Goal: Task Accomplishment & Management: Manage account settings

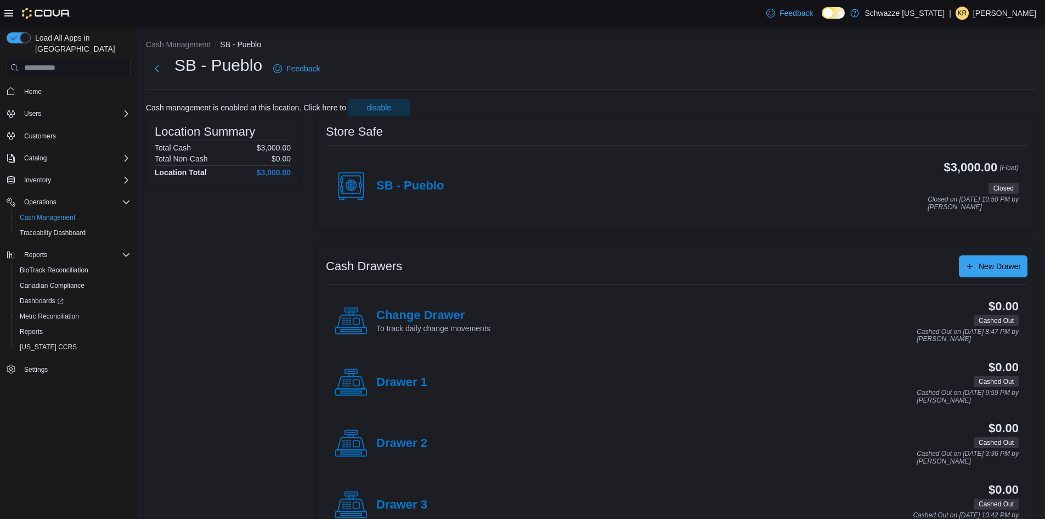
scroll to position [34, 0]
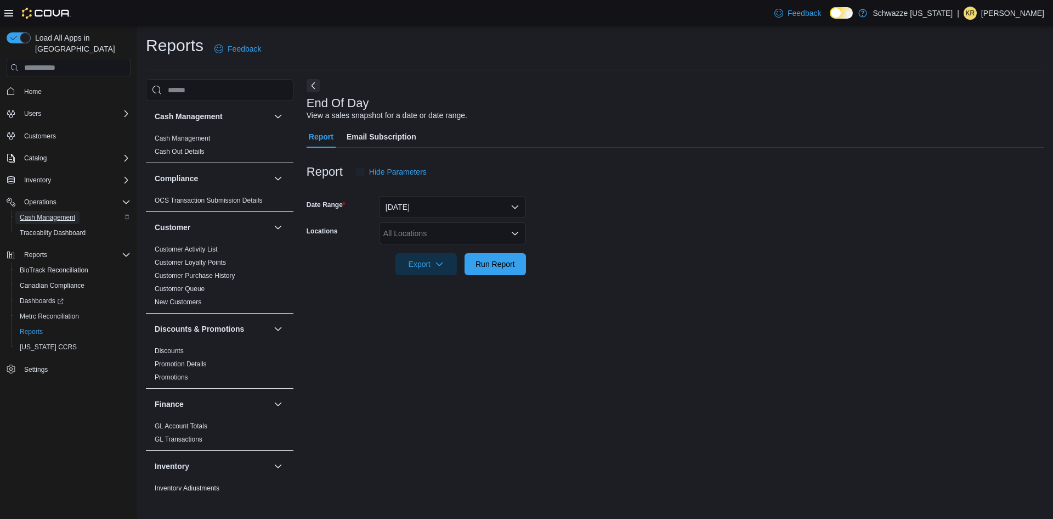
click at [52, 213] on span "Cash Management" at bounding box center [47, 217] width 55 height 9
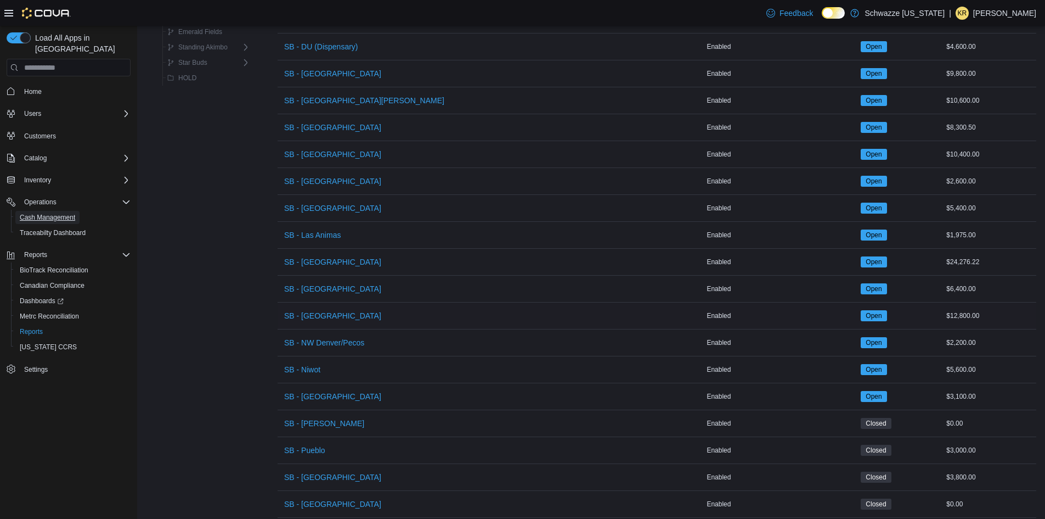
scroll to position [536, 0]
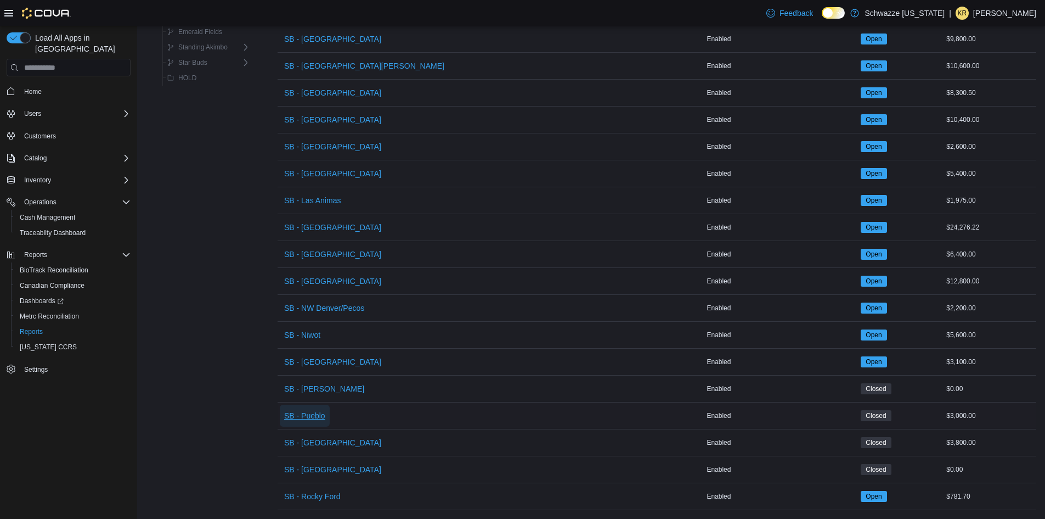
click at [322, 410] on span "SB - Pueblo" at bounding box center [304, 415] width 41 height 11
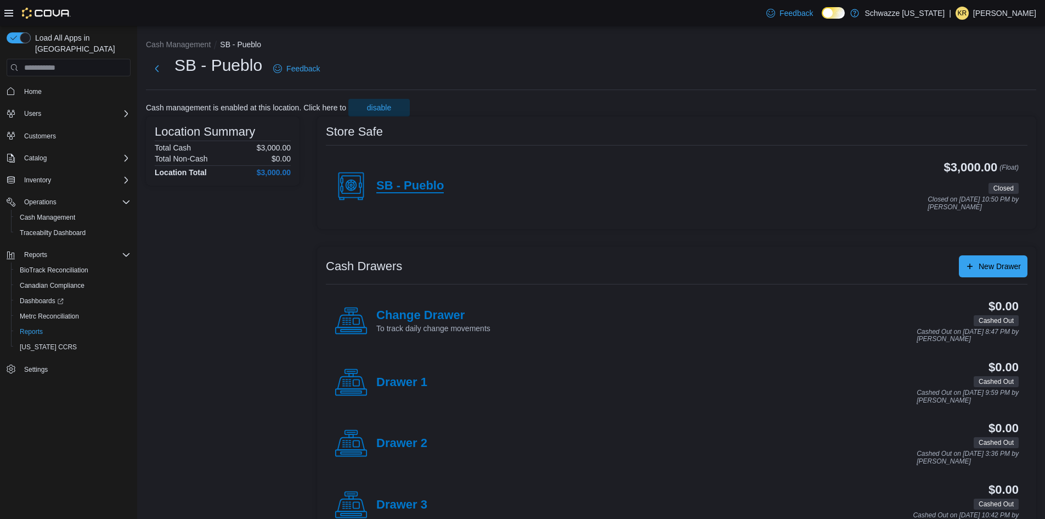
click at [405, 181] on h4 "SB - Pueblo" at bounding box center [409, 186] width 67 height 14
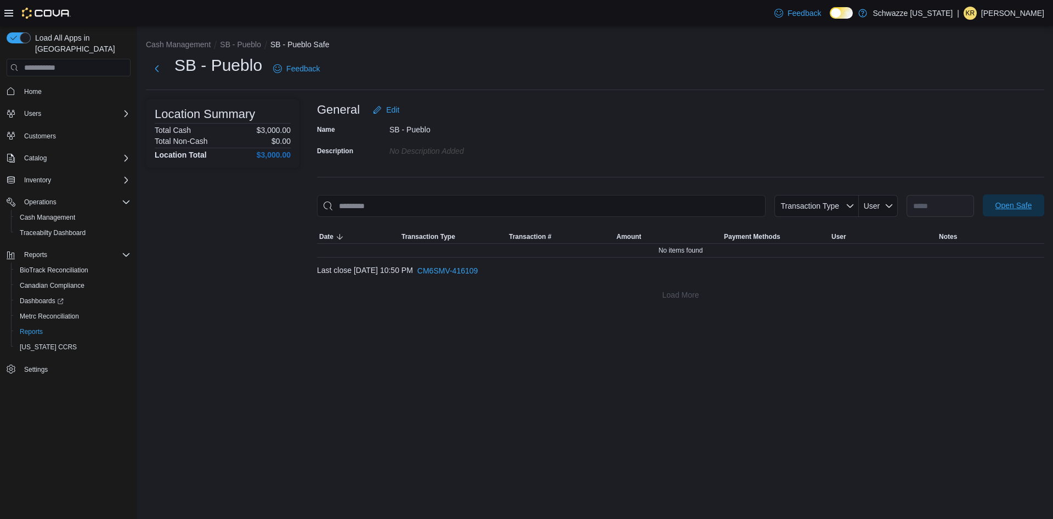
click at [1016, 196] on span "Open Safe" at bounding box center [1014, 205] width 48 height 22
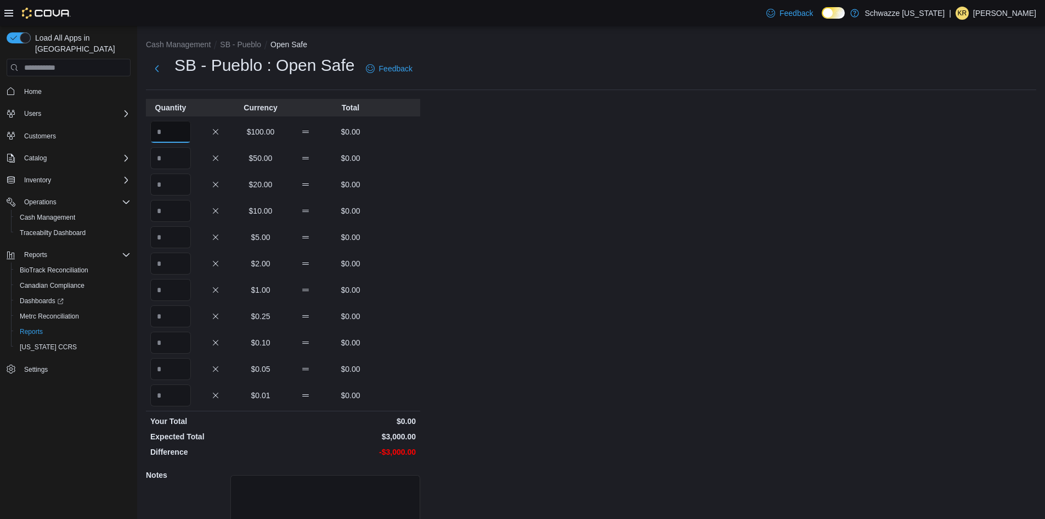
click at [184, 136] on input "Quantity" at bounding box center [170, 132] width 41 height 22
type input "**"
click at [747, 278] on div "Cash Management SB - Pueblo Open Safe SB - Pueblo : Open Safe Feedback Quantity…" at bounding box center [591, 312] width 908 height 572
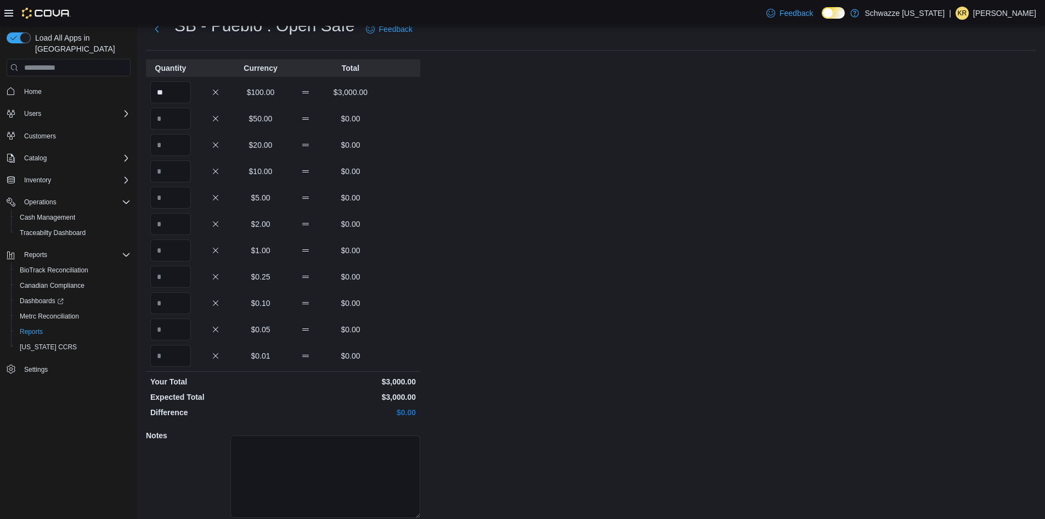
scroll to position [80, 0]
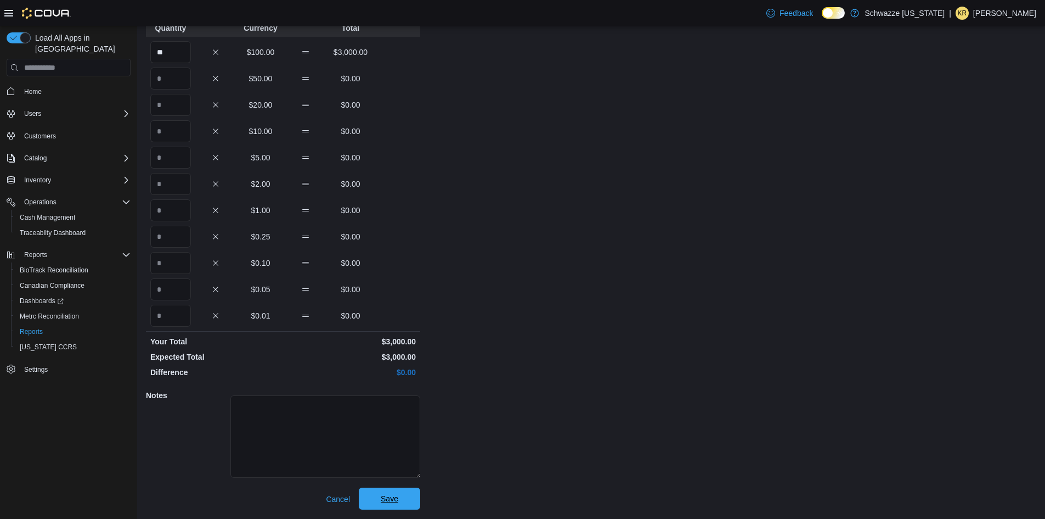
click at [390, 495] on span "Save" at bounding box center [390, 498] width 18 height 11
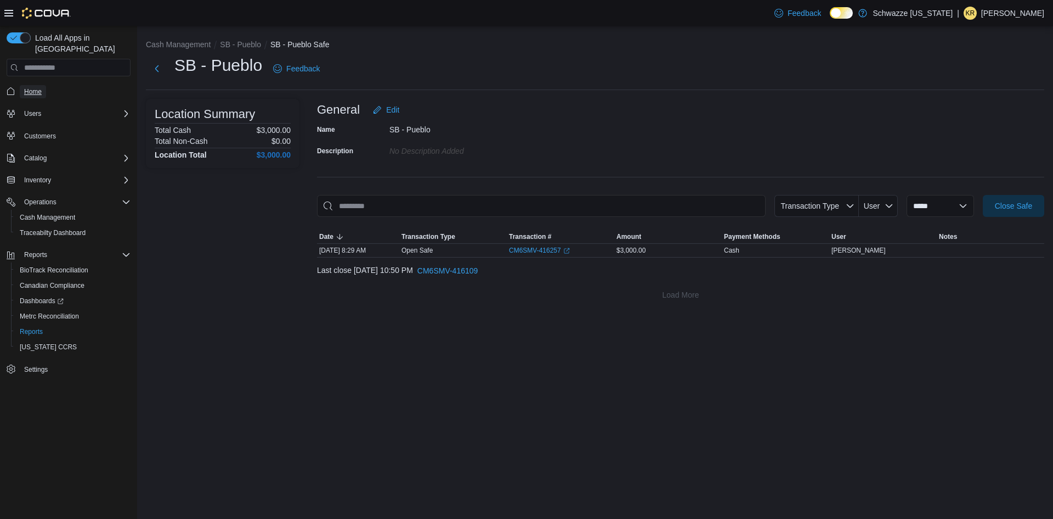
click at [37, 87] on span "Home" at bounding box center [33, 91] width 18 height 9
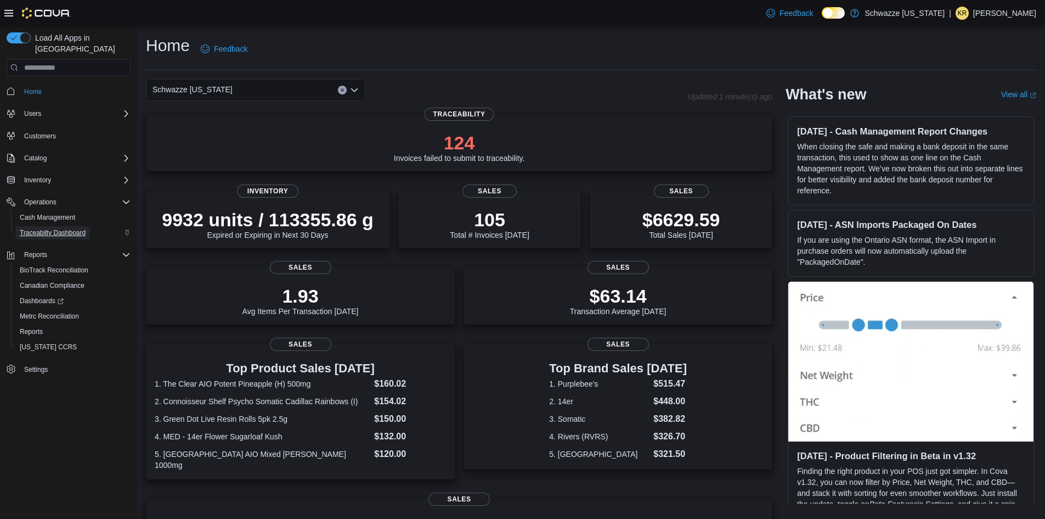
click at [63, 228] on span "Traceabilty Dashboard" at bounding box center [53, 232] width 66 height 9
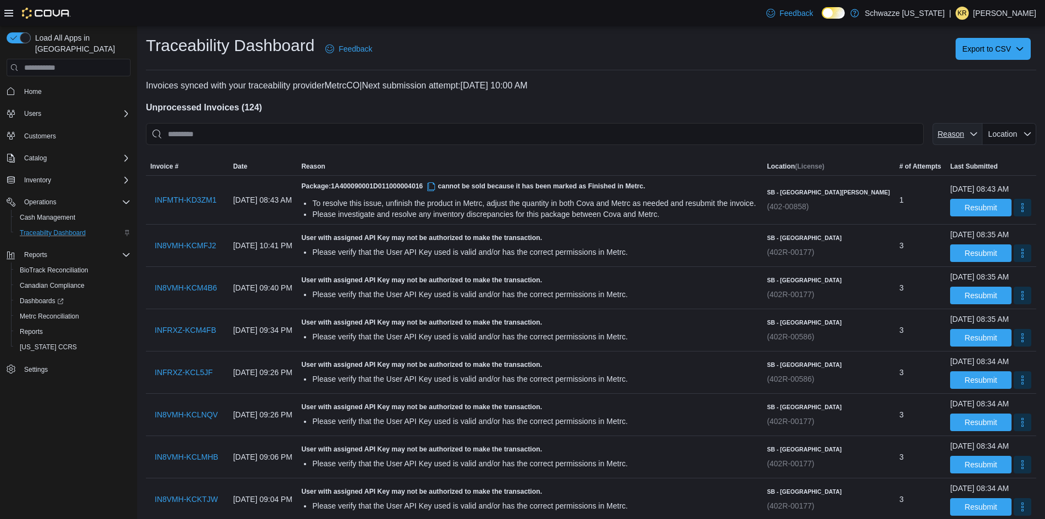
click at [964, 133] on span "Reason" at bounding box center [951, 133] width 26 height 9
click at [1012, 140] on span "Location" at bounding box center [1009, 134] width 45 height 22
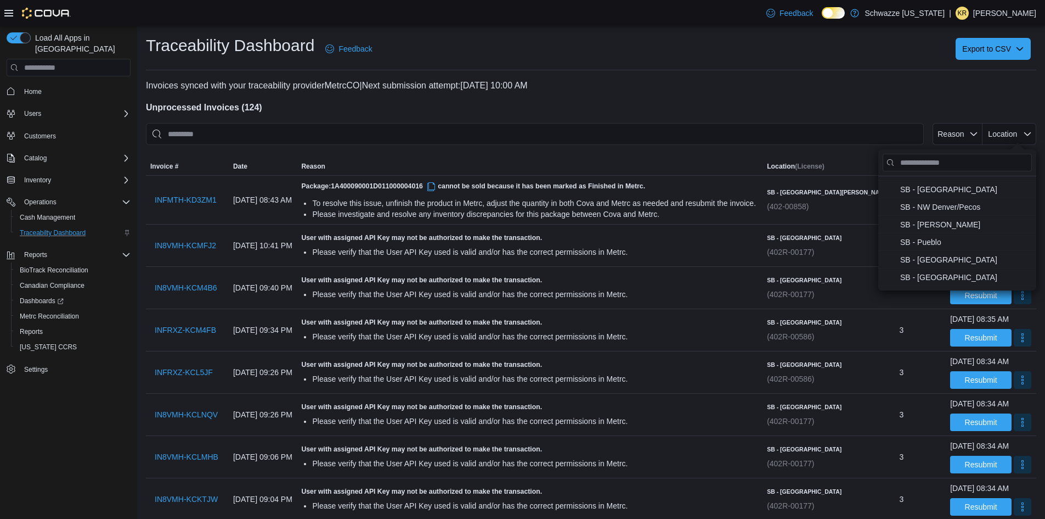
scroll to position [465, 0]
click at [931, 228] on span "SB - Pueblo . To check this option, press Enter." at bounding box center [952, 228] width 104 height 13
type input "**********"
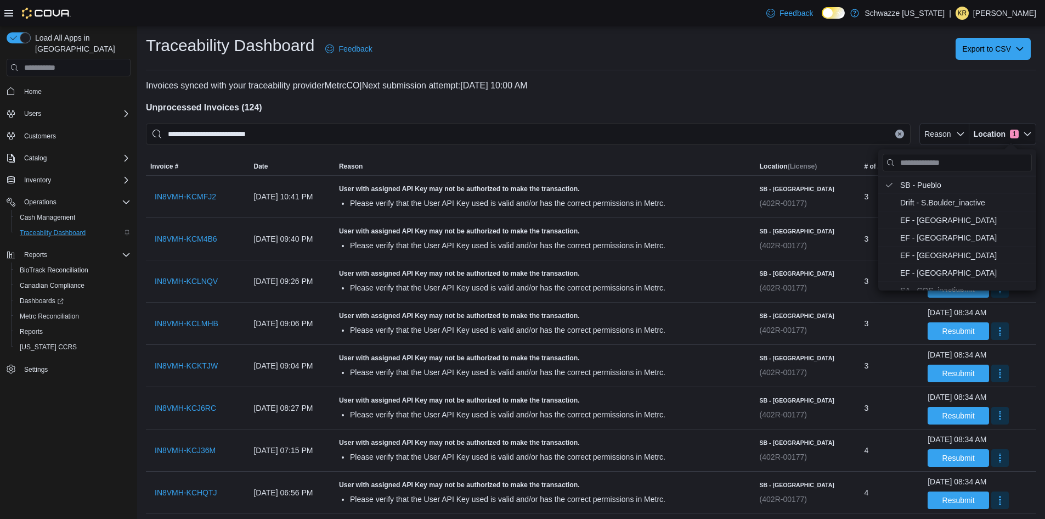
click at [861, 111] on h4 "Unprocessed Invoices ( 124 )" at bounding box center [591, 107] width 891 height 13
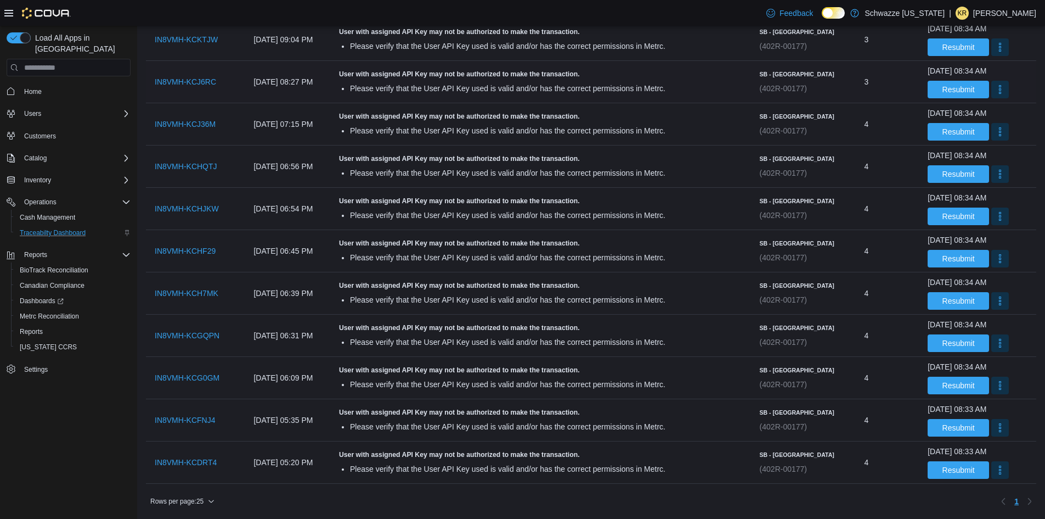
scroll to position [0, 0]
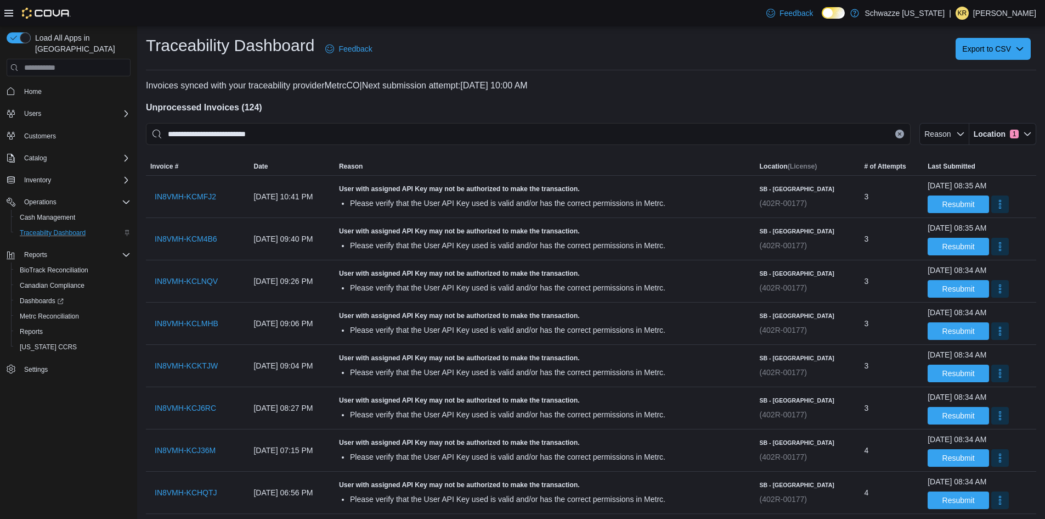
click at [69, 84] on span "Home" at bounding box center [75, 91] width 111 height 14
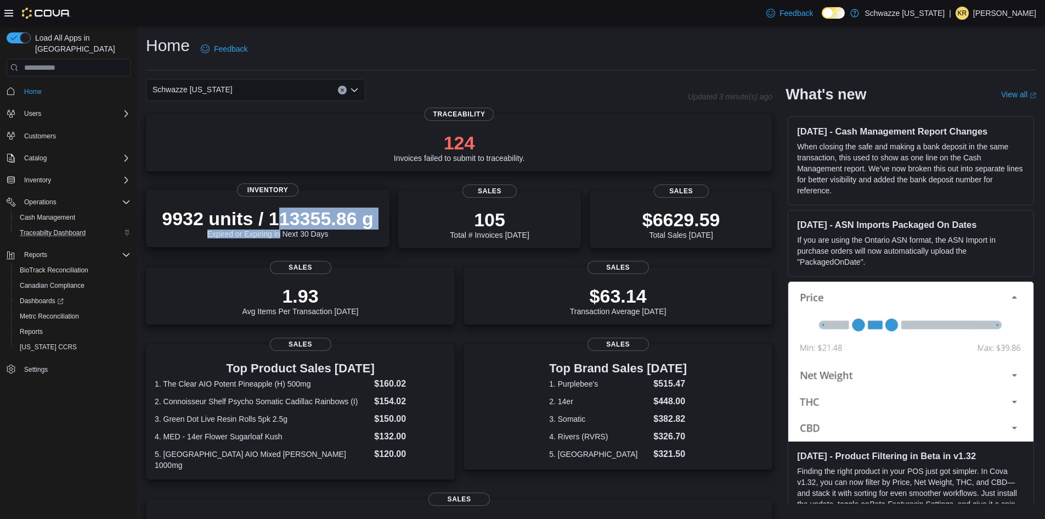
click at [281, 230] on div "9932 units / 113355.86 g Expired or Expiring in Next 30 Days" at bounding box center [268, 222] width 212 height 31
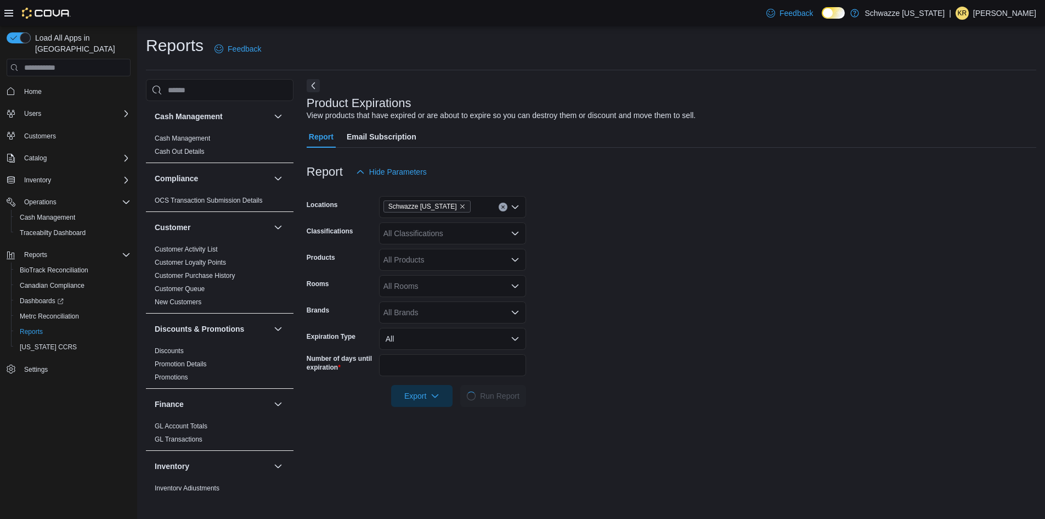
click at [519, 232] on icon "Open list of options" at bounding box center [515, 233] width 7 height 3
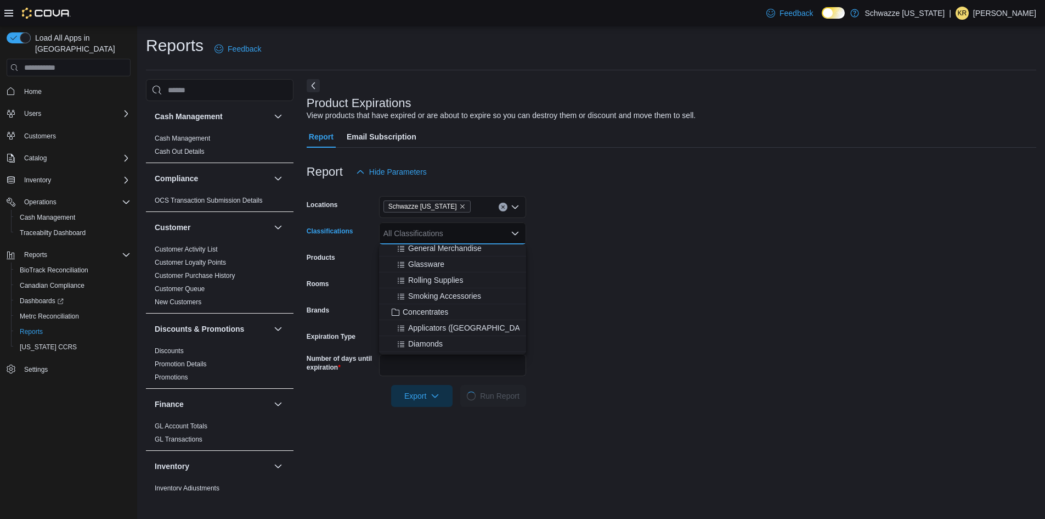
click at [691, 271] on form "Locations Schwazze Colorado Classifications All Classifications Combo box. Sele…" at bounding box center [672, 295] width 730 height 224
click at [681, 294] on form "Locations Schwazze Colorado Classifications All Classifications Combo box. Sele…" at bounding box center [672, 295] width 730 height 224
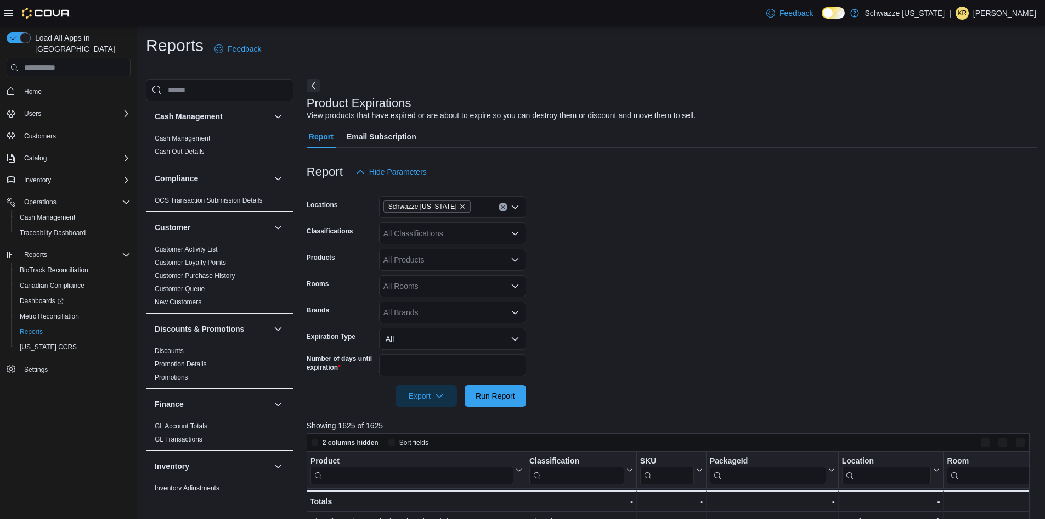
click at [589, 305] on form "Locations Schwazze Colorado Classifications All Classifications Products All Pr…" at bounding box center [672, 295] width 731 height 224
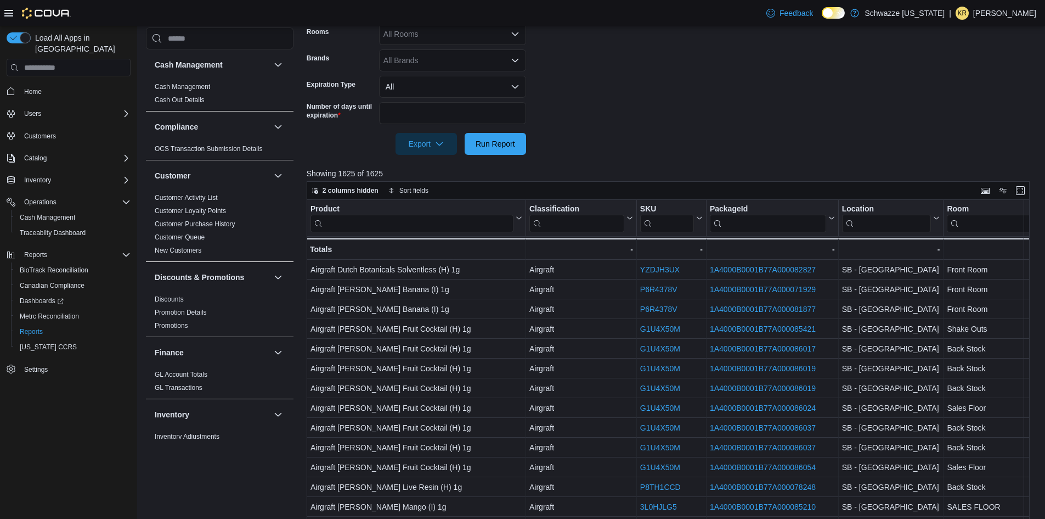
scroll to position [338, 0]
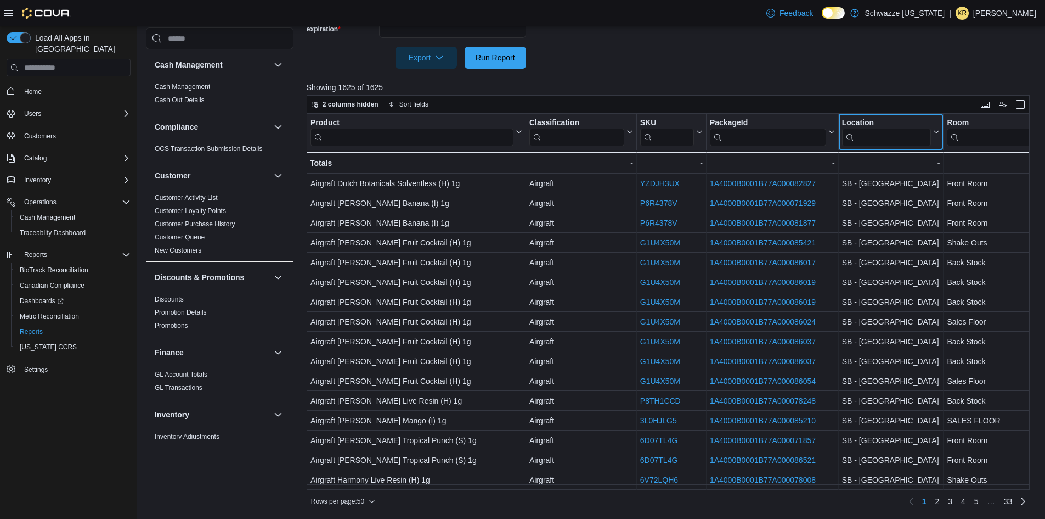
click at [864, 137] on input "search" at bounding box center [886, 137] width 89 height 18
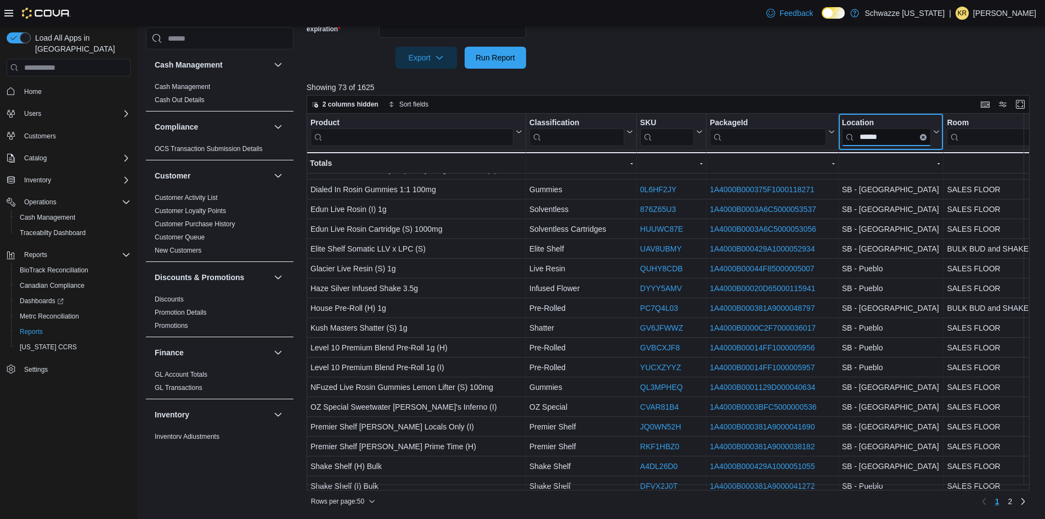
scroll to position [0, 0]
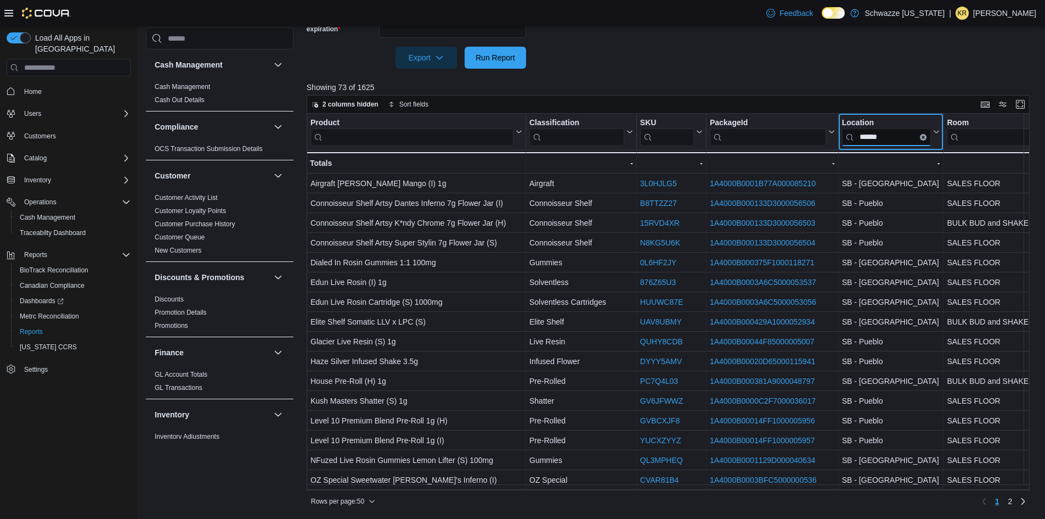
type input "******"
click at [925, 136] on icon "Clear input" at bounding box center [923, 137] width 2 height 2
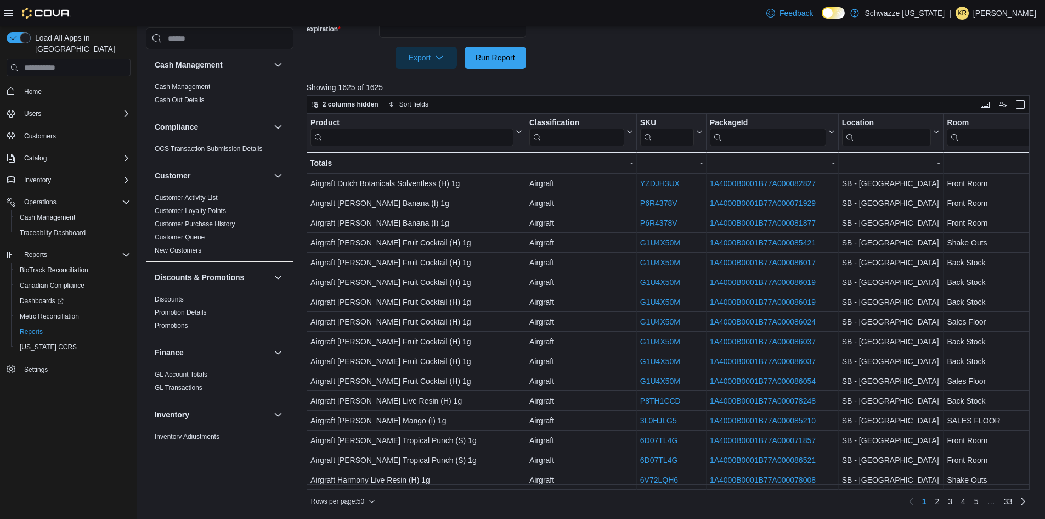
click at [878, 90] on p "Showing 1625 of 1625" at bounding box center [672, 87] width 731 height 11
